Goal: Find specific page/section: Find specific page/section

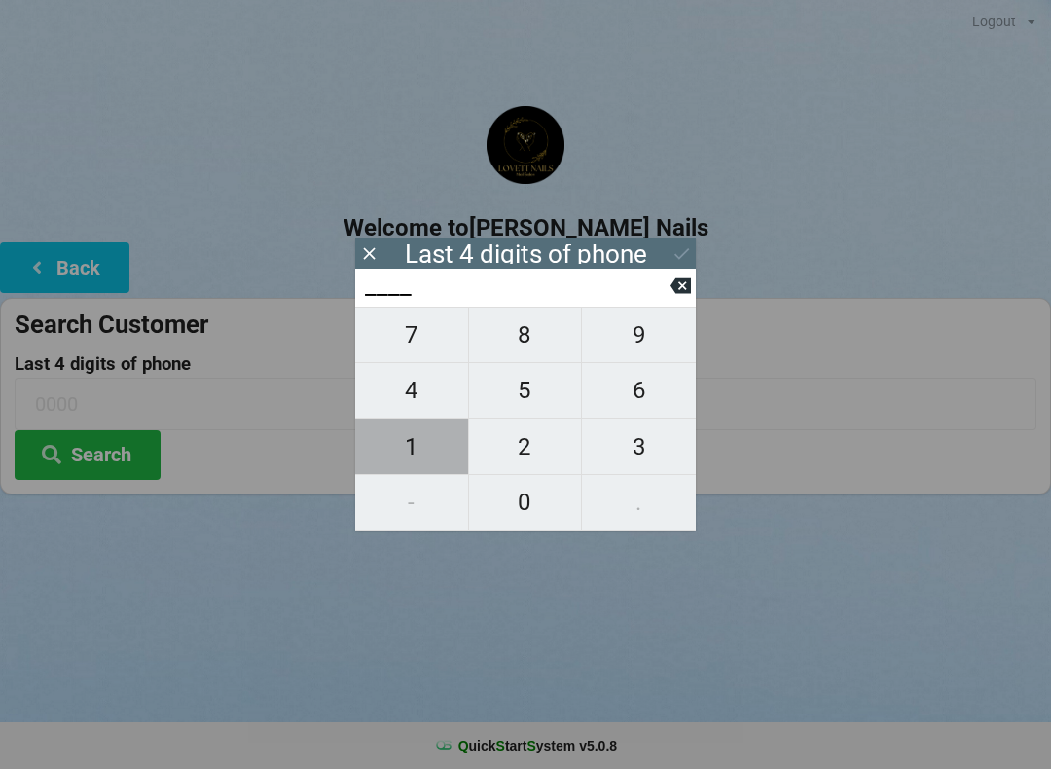
click at [414, 463] on span "1" at bounding box center [411, 446] width 113 height 41
type input "1___"
click at [535, 452] on span "2" at bounding box center [525, 446] width 113 height 41
type input "12__"
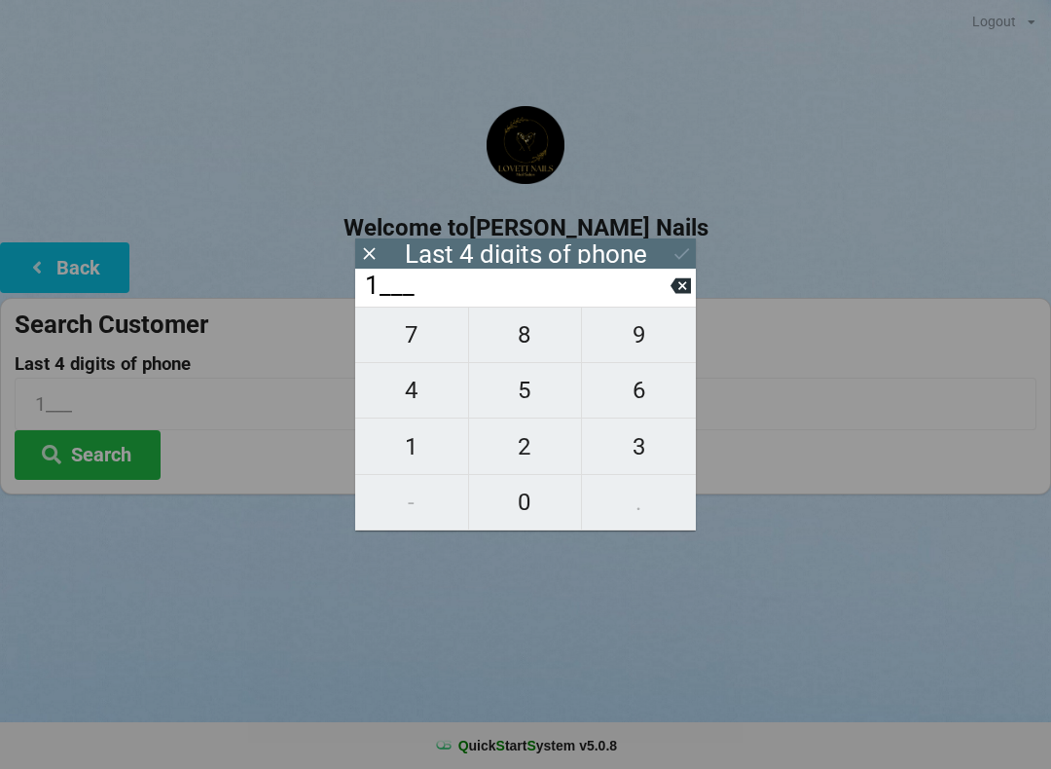
type input "12__"
click at [644, 347] on span "9" at bounding box center [639, 334] width 114 height 41
type input "129_"
click at [674, 294] on icon at bounding box center [680, 286] width 20 height 16
type input "12__"
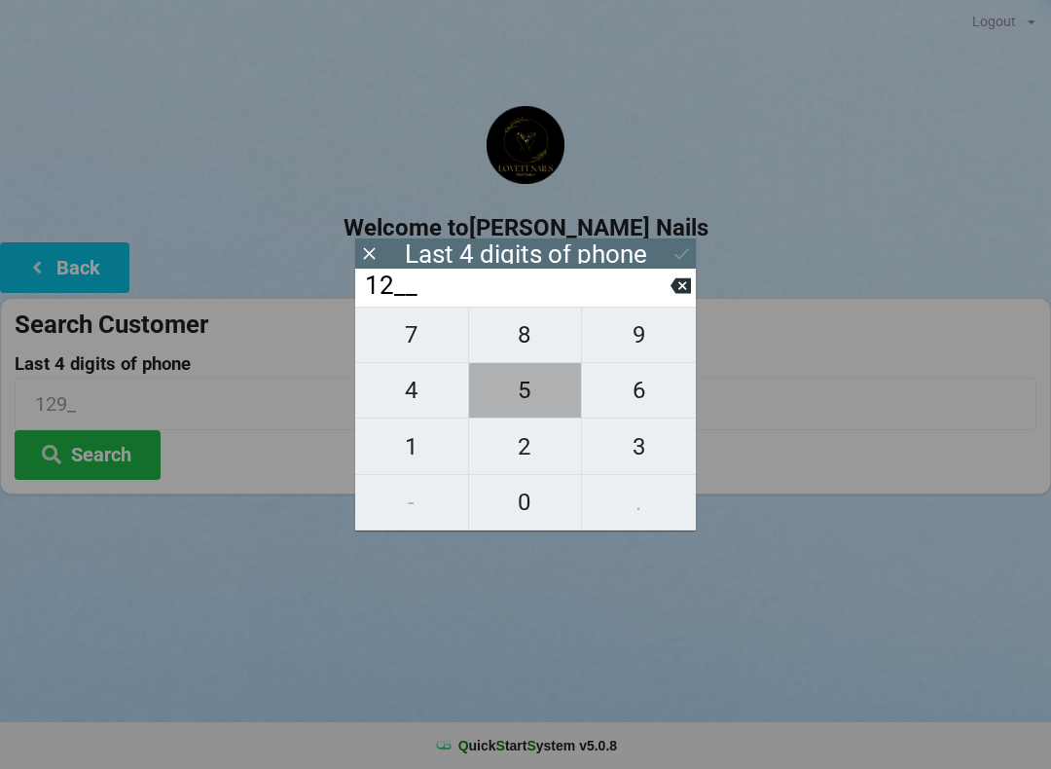
click at [524, 392] on span "5" at bounding box center [525, 390] width 113 height 41
type input "125_"
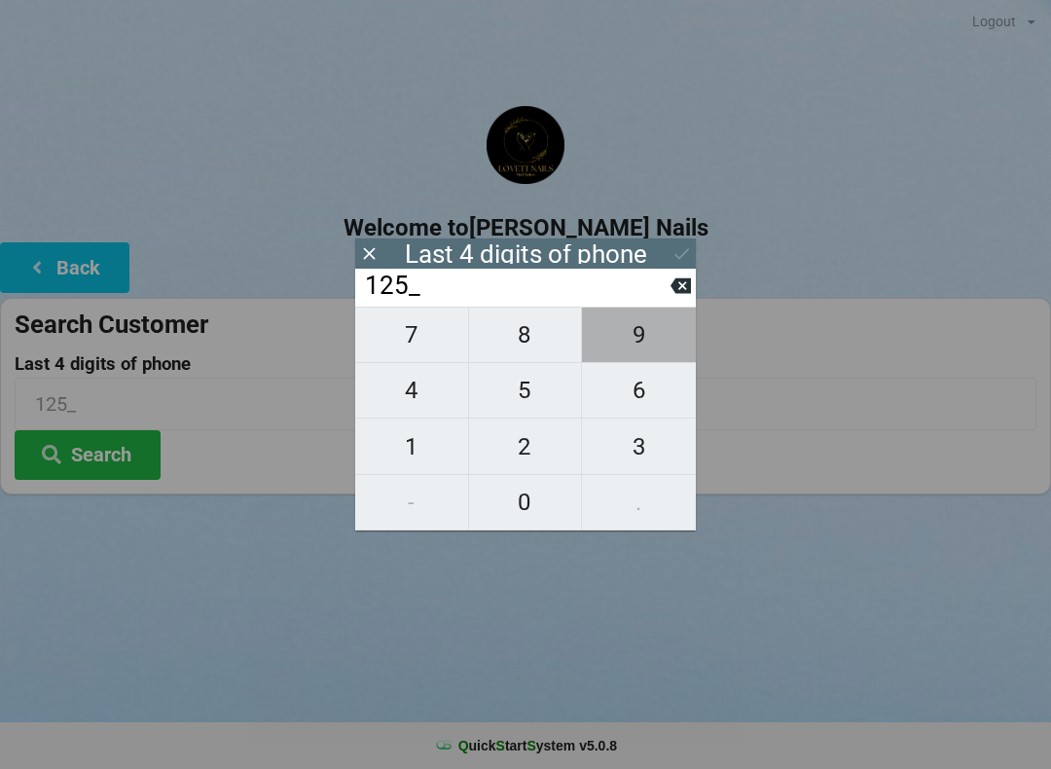
click at [628, 343] on span "9" at bounding box center [639, 334] width 114 height 41
type input "1259"
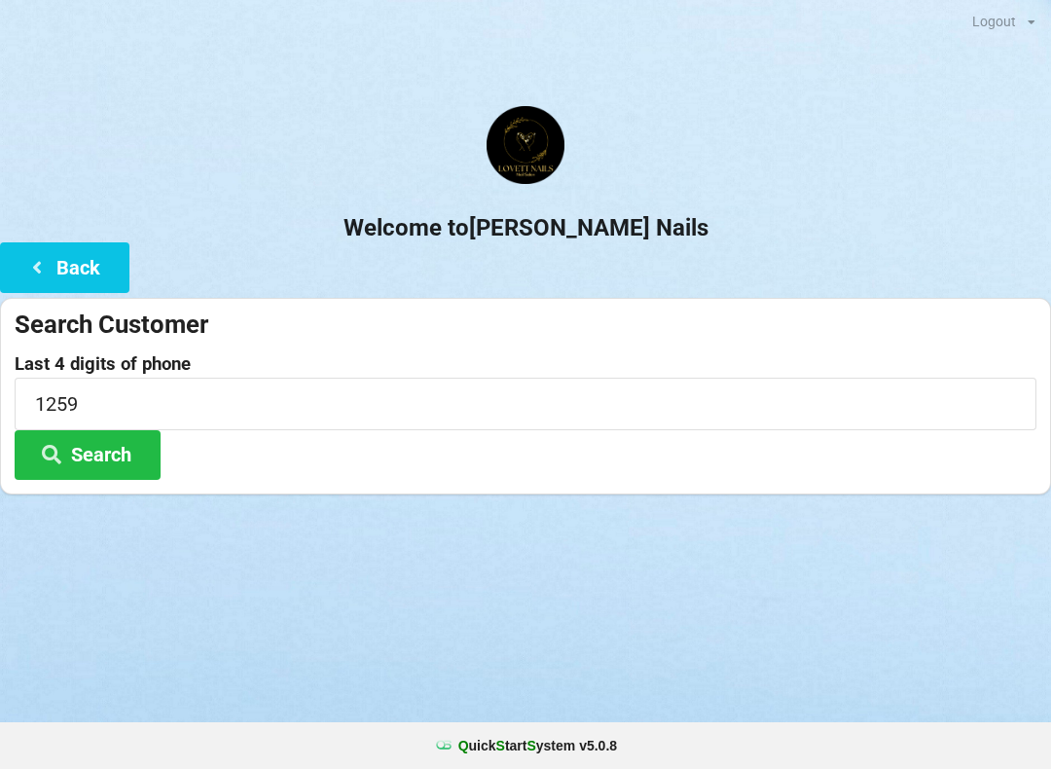
click at [95, 436] on button "Search" at bounding box center [88, 455] width 146 height 50
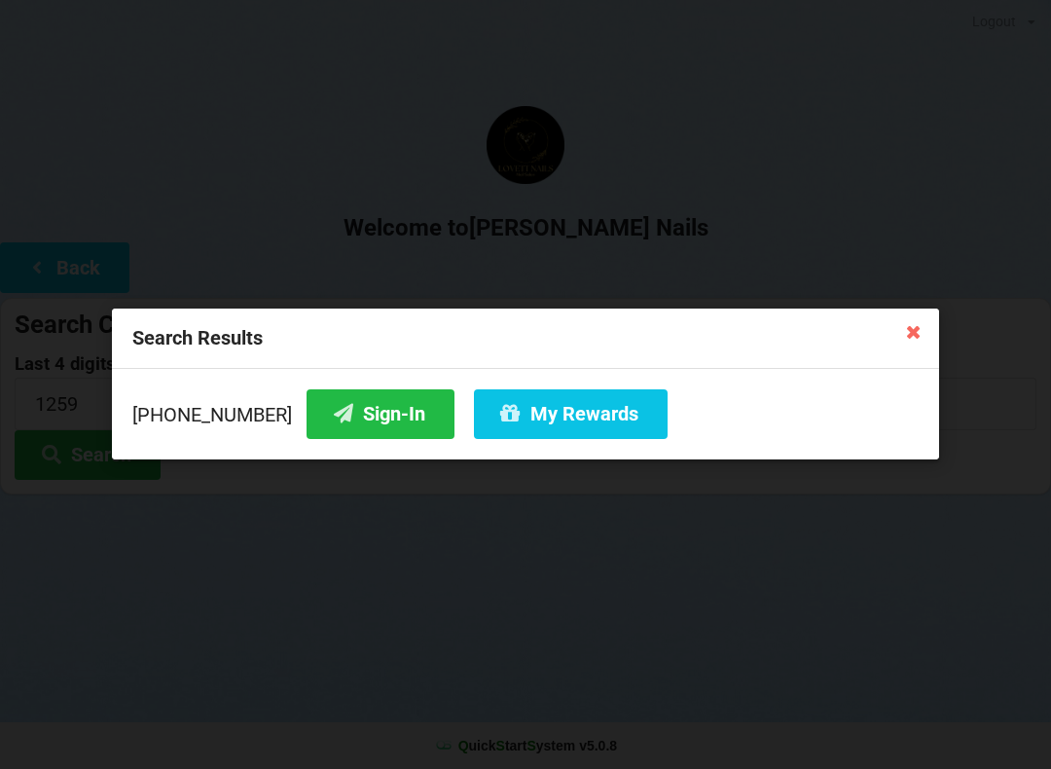
click at [562, 415] on button "My Rewards" at bounding box center [571, 414] width 194 height 50
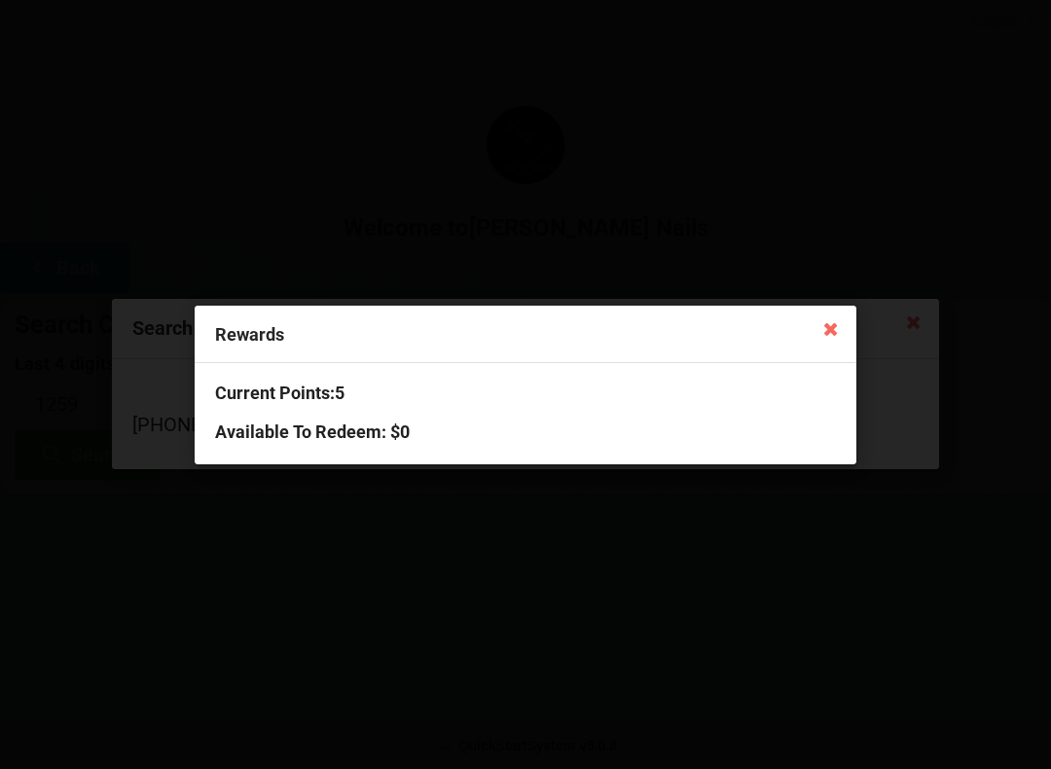
click at [829, 337] on icon at bounding box center [830, 327] width 31 height 31
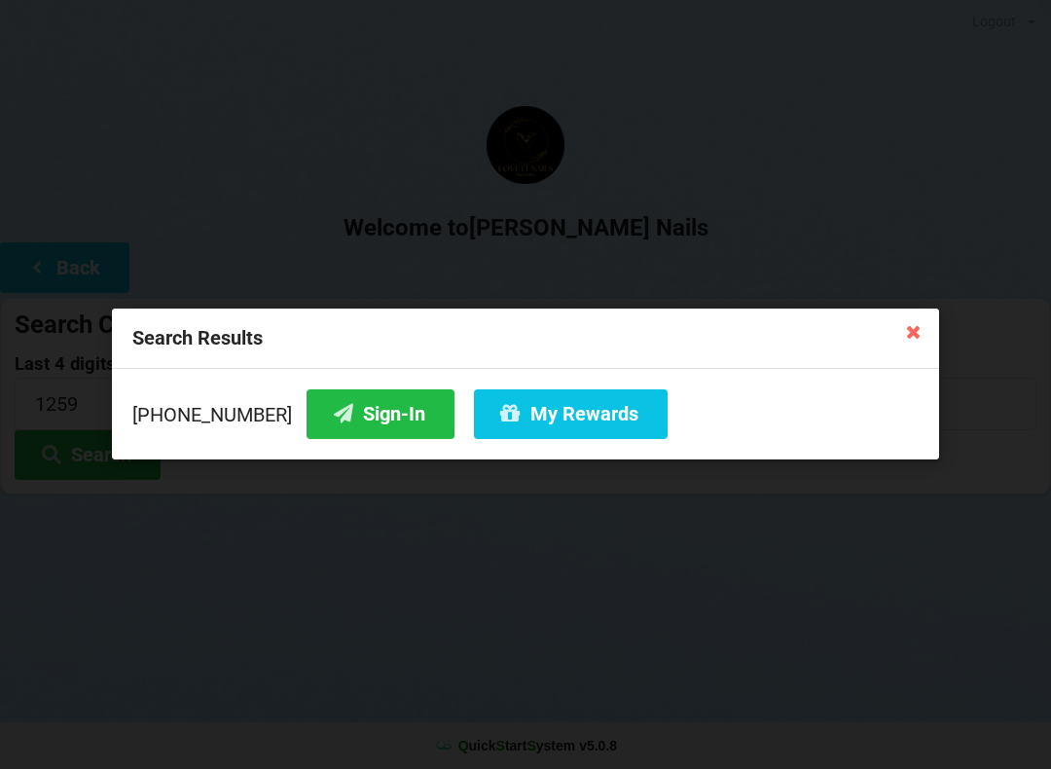
click at [343, 418] on button "Sign-In" at bounding box center [380, 414] width 148 height 50
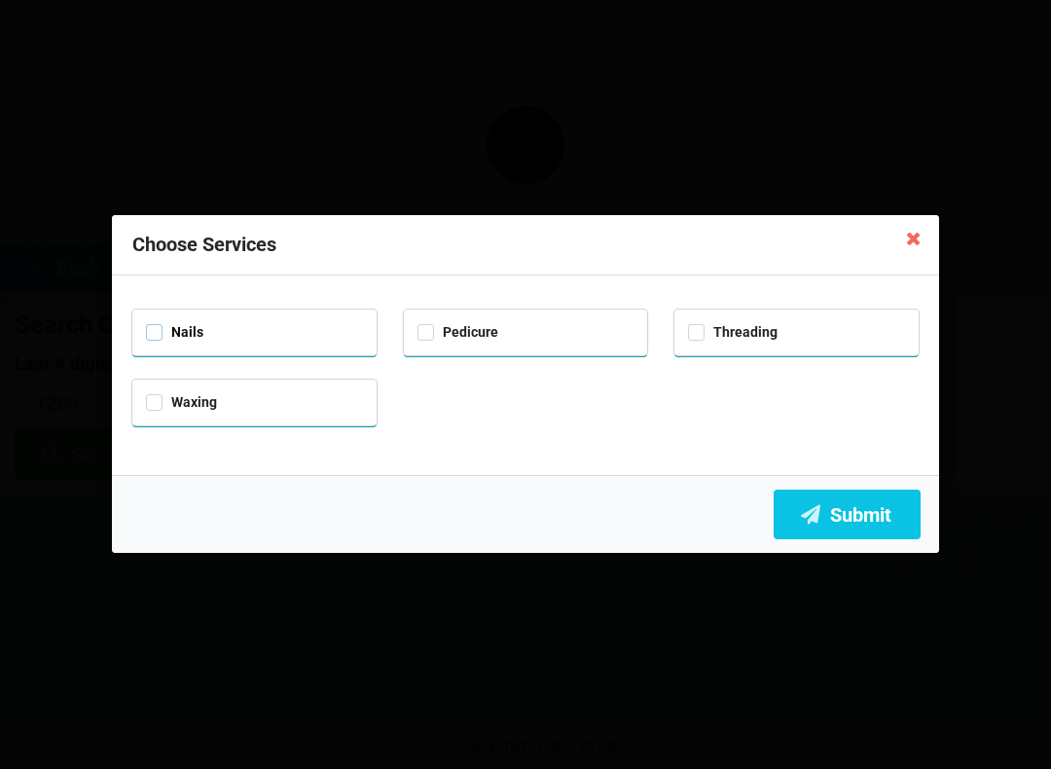
click at [158, 337] on label "Nails" at bounding box center [174, 332] width 57 height 17
checkbox input "true"
click at [867, 526] on button "Submit" at bounding box center [846, 514] width 147 height 50
